Goal: Transaction & Acquisition: Purchase product/service

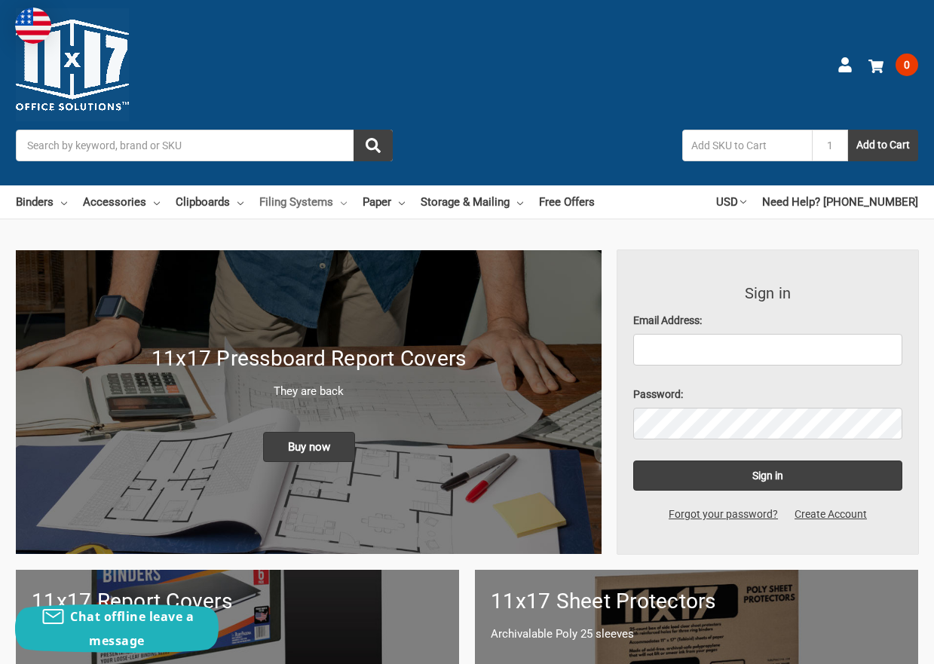
click at [308, 199] on link "Filing Systems" at bounding box center [302, 202] width 87 height 33
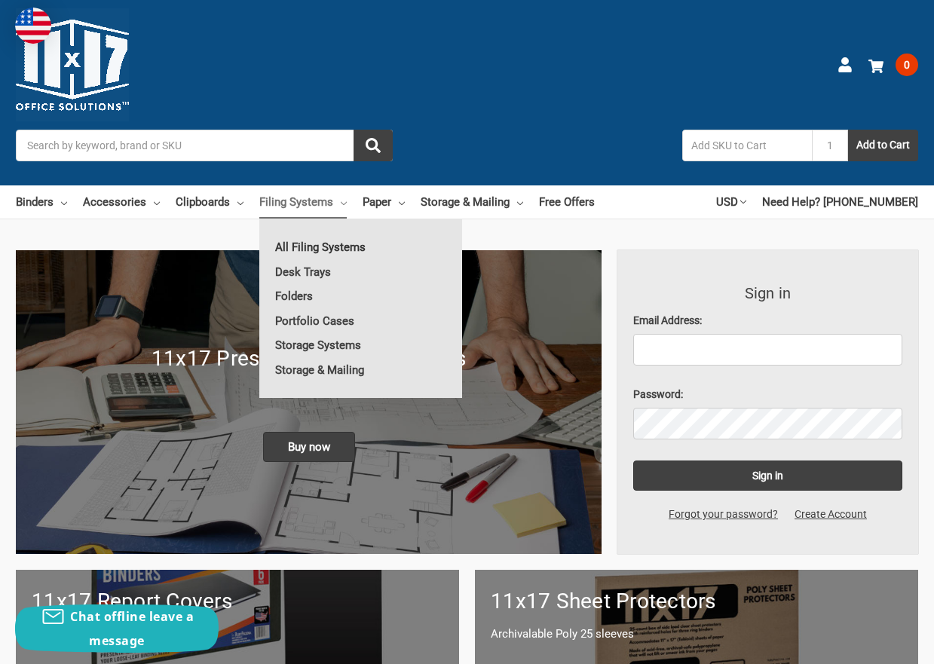
click at [325, 241] on link "All Filing Systems" at bounding box center [360, 247] width 203 height 24
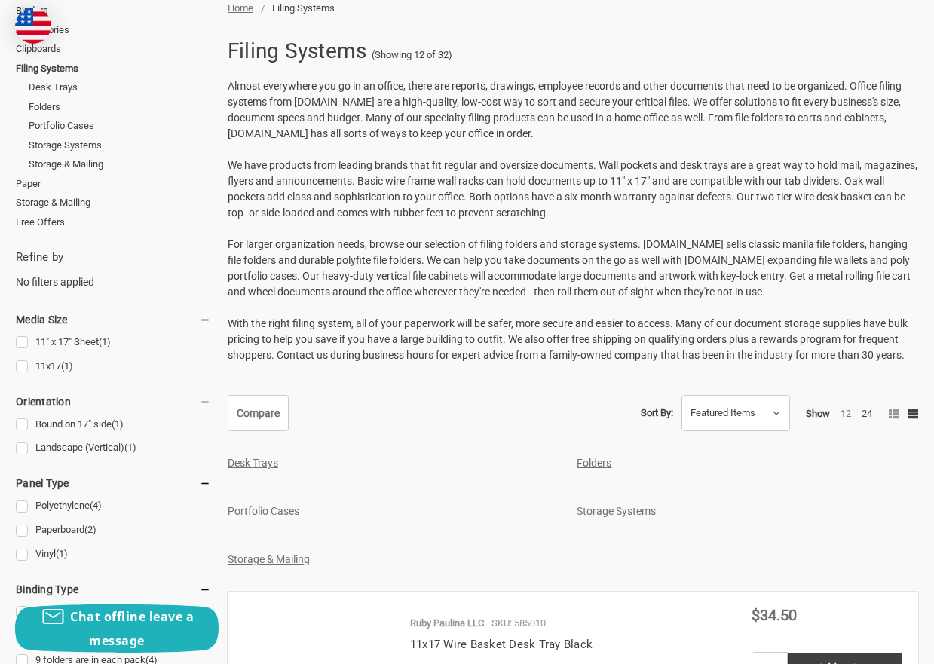
scroll to position [251, 0]
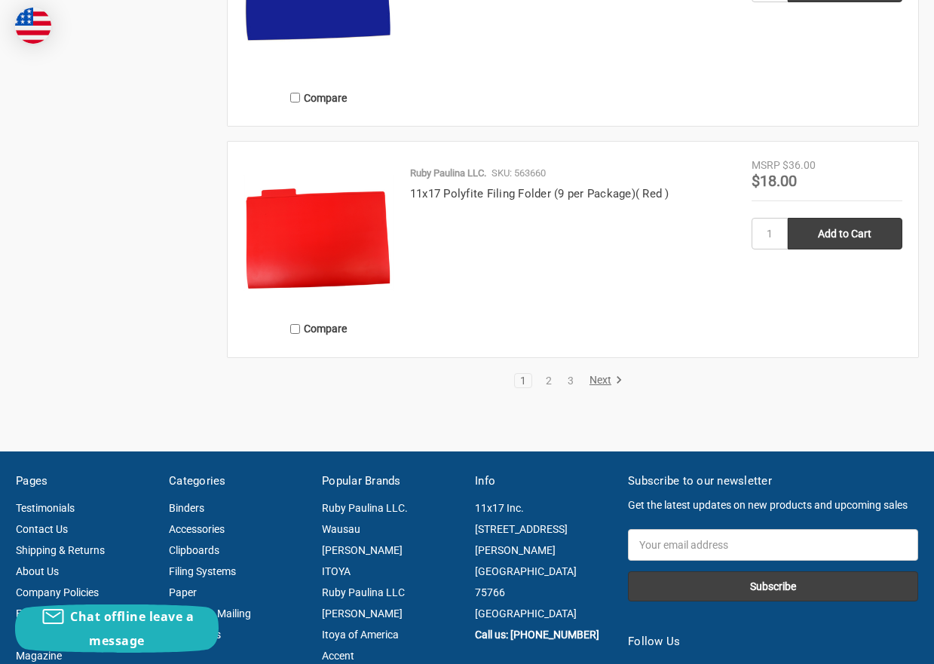
click at [599, 385] on link "Next" at bounding box center [603, 381] width 38 height 14
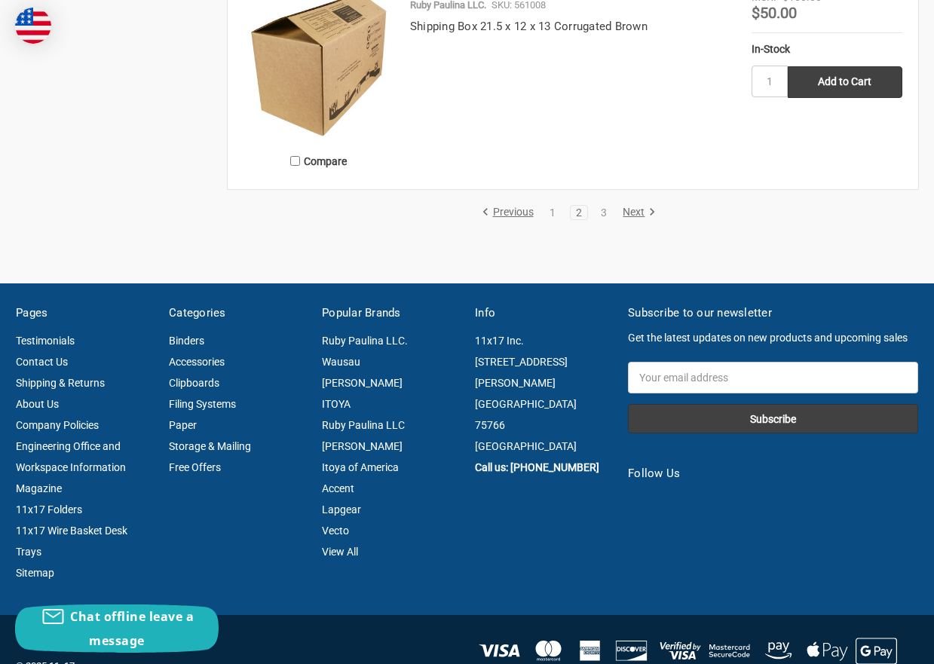
click at [636, 212] on link "Next" at bounding box center [637, 213] width 38 height 14
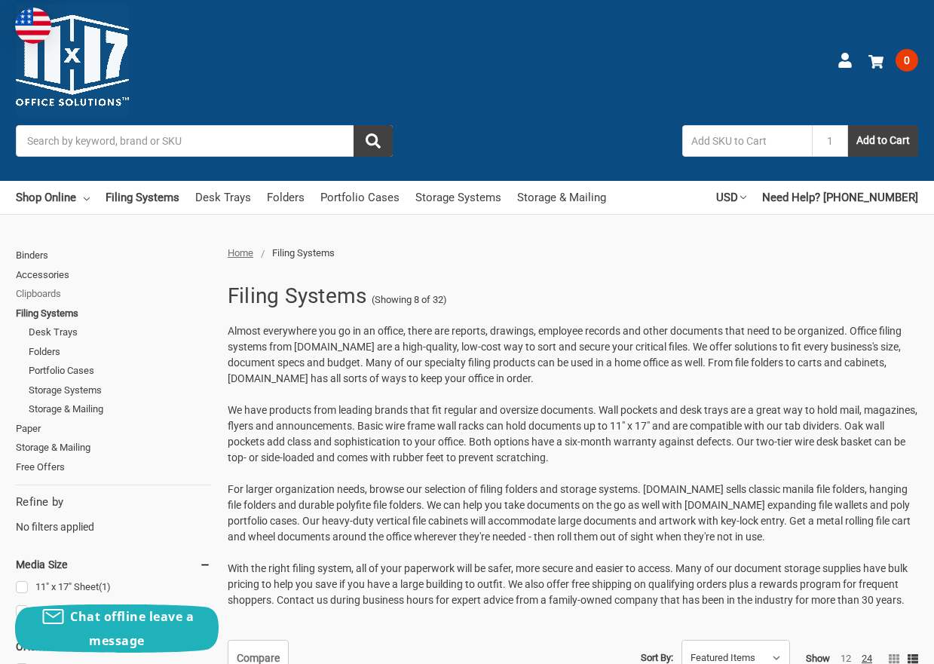
scroll to position [2, 0]
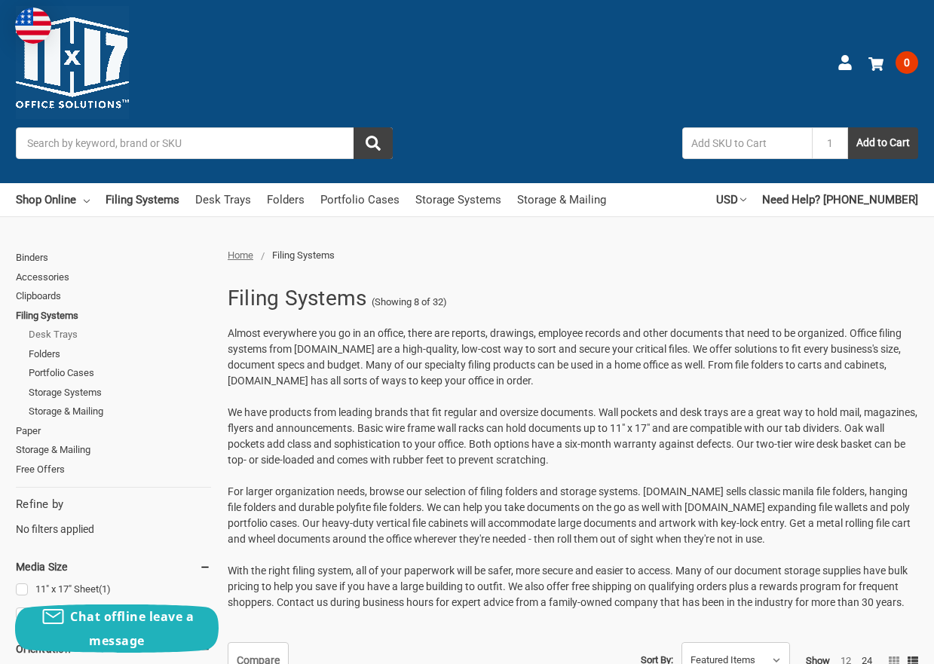
click at [66, 333] on link "Desk Trays" at bounding box center [120, 335] width 183 height 20
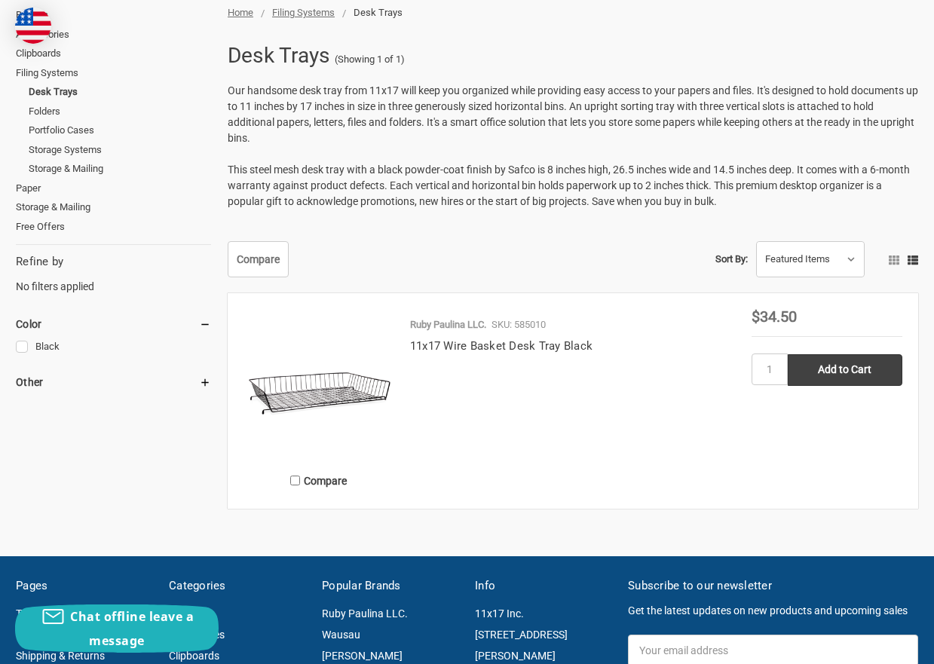
scroll to position [247, 0]
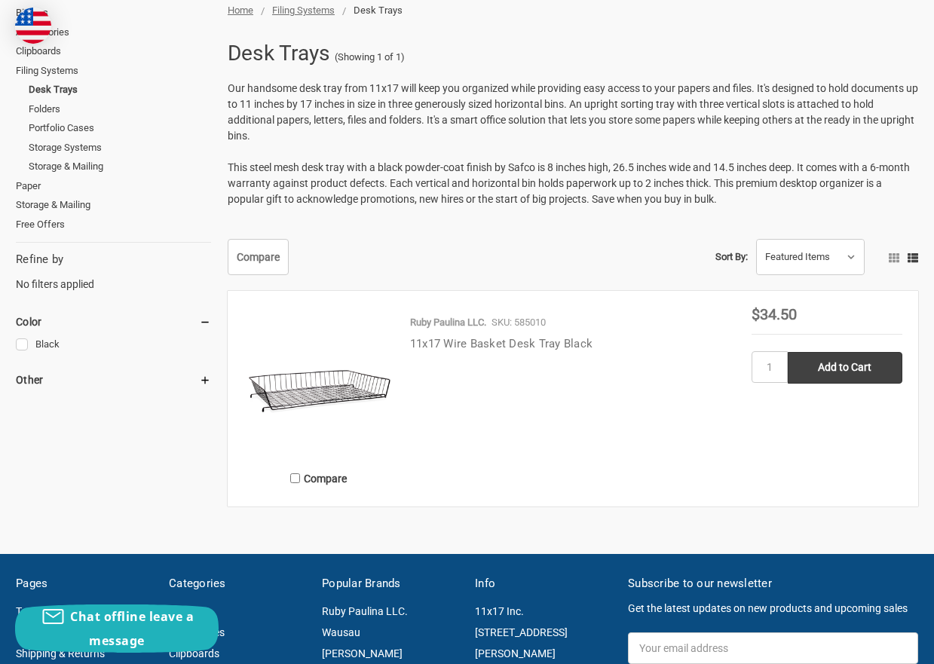
click at [465, 342] on link "11x17 Wire Basket Desk Tray Black" at bounding box center [501, 344] width 183 height 14
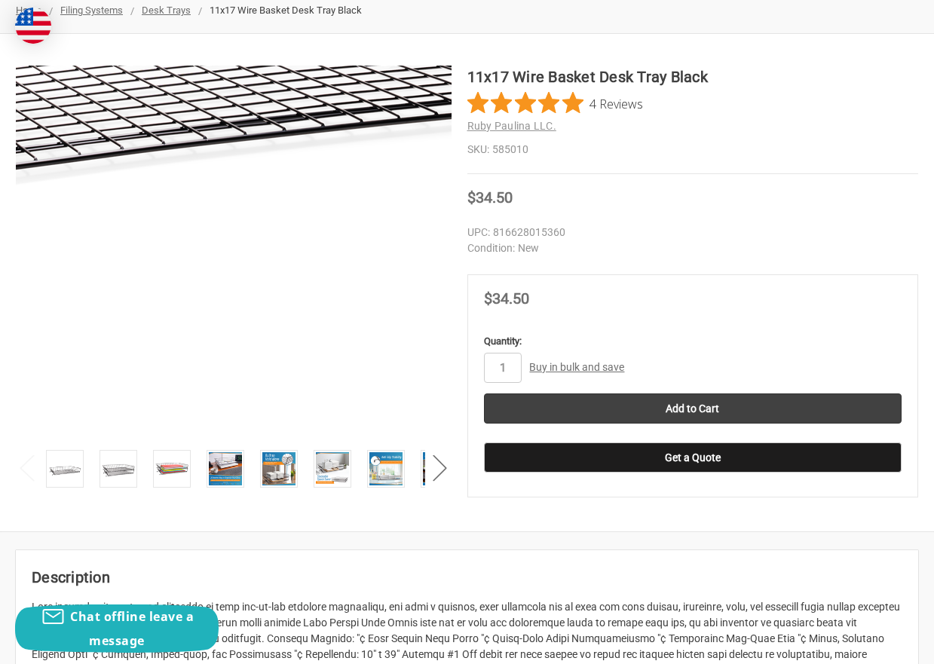
scroll to position [250, 0]
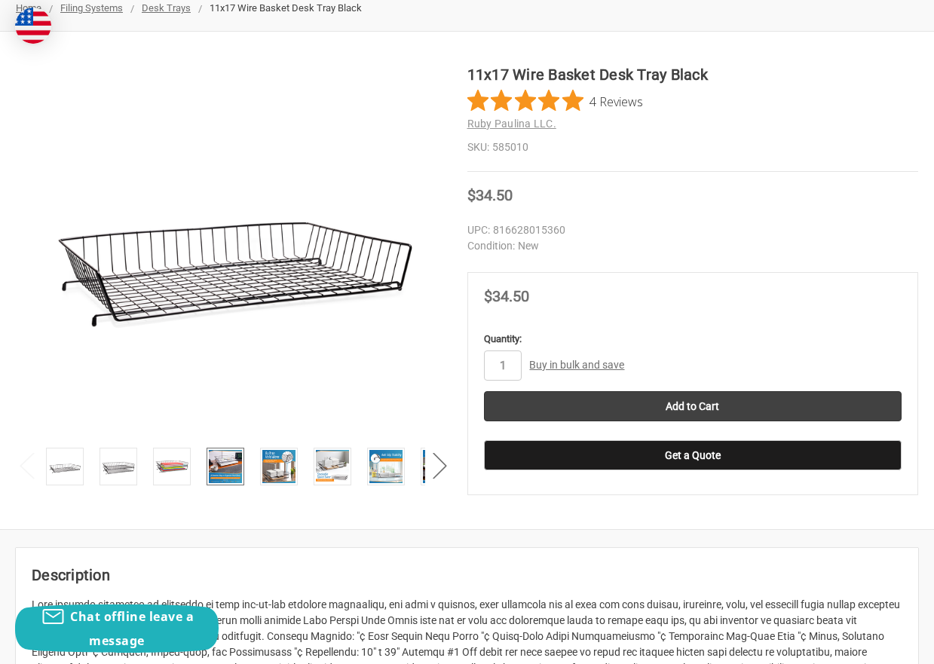
click at [222, 468] on img at bounding box center [225, 466] width 33 height 33
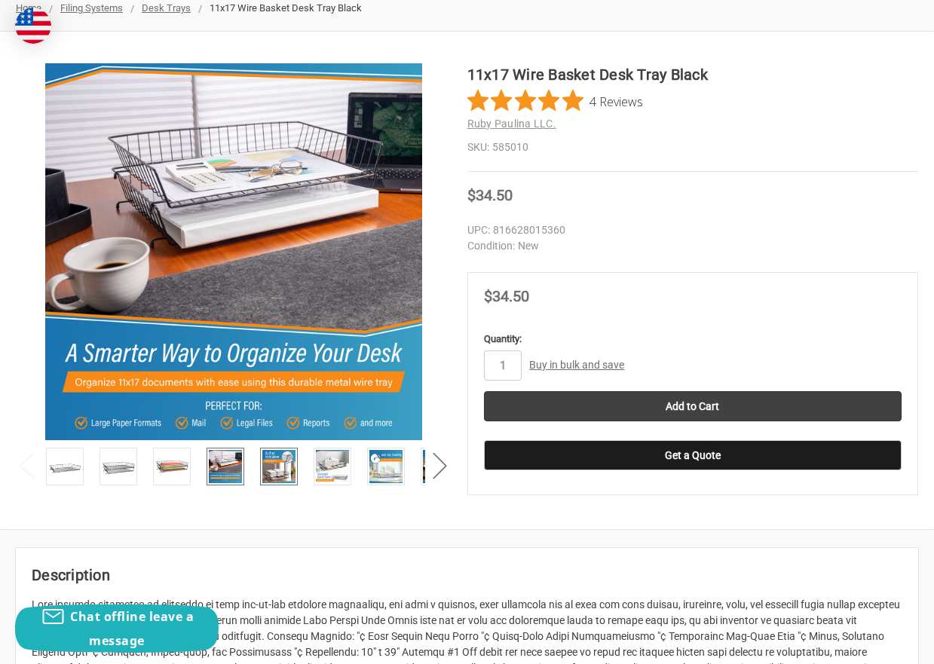
click at [279, 463] on img at bounding box center [278, 466] width 33 height 33
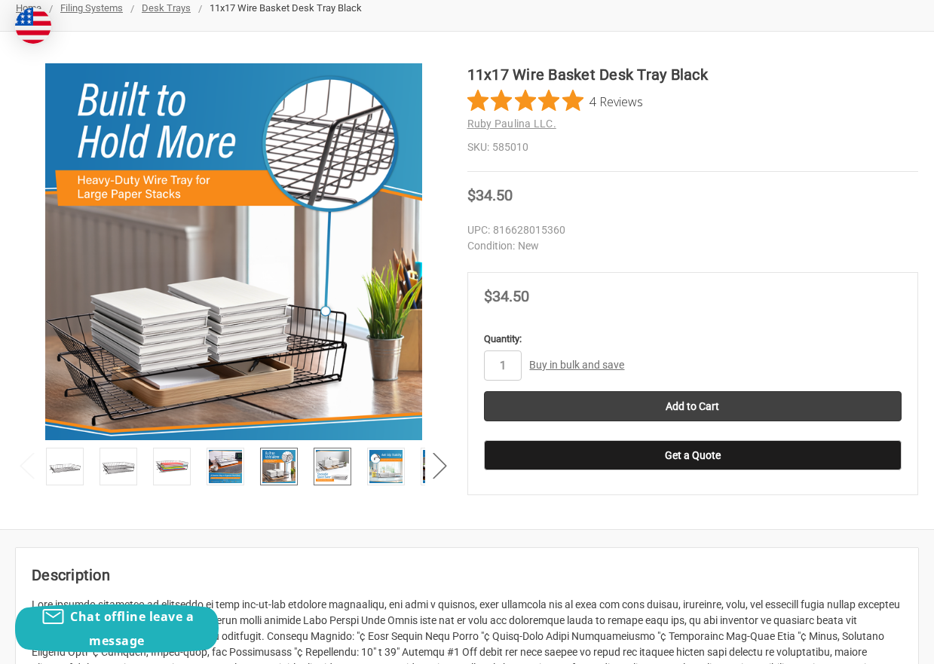
click at [334, 463] on img at bounding box center [332, 466] width 33 height 33
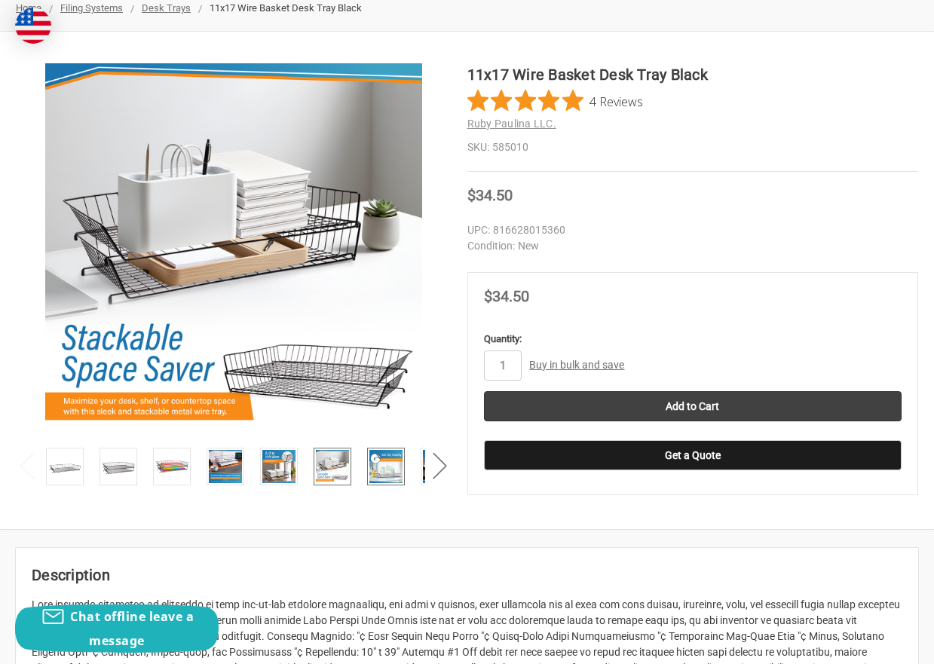
click at [382, 463] on img at bounding box center [386, 466] width 33 height 33
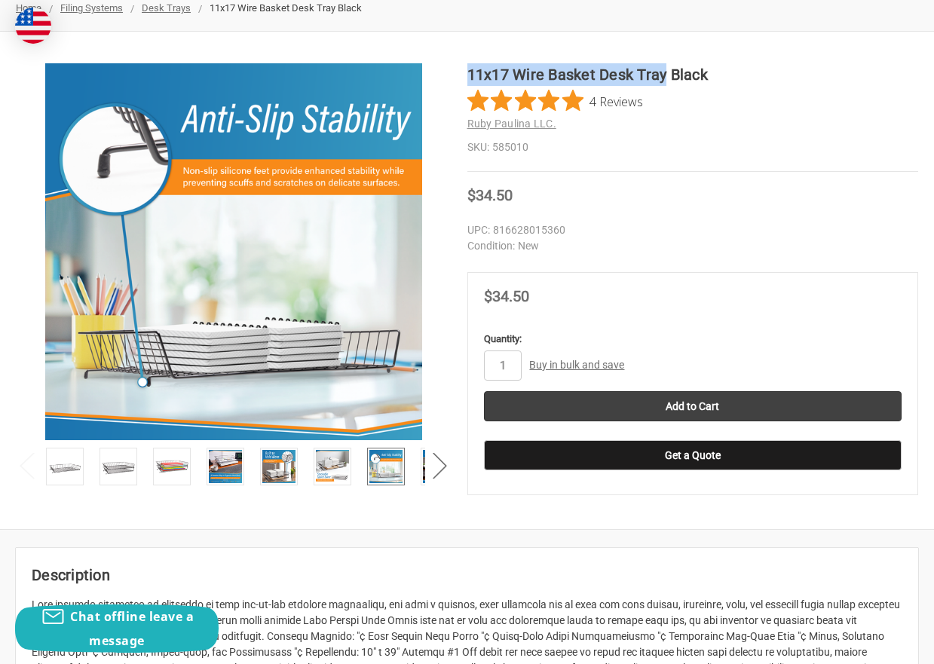
drag, startPoint x: 469, startPoint y: 70, endPoint x: 667, endPoint y: 66, distance: 198.4
click at [667, 66] on h1 "11x17 Wire Basket Desk Tray Black" at bounding box center [694, 74] width 452 height 23
copy h1 "11x17 Wire Basket Desk Tray"
